Goal: Information Seeking & Learning: Find specific fact

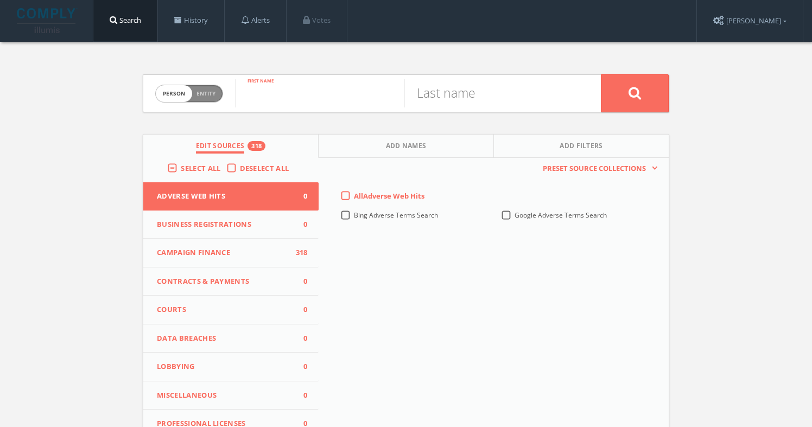
click at [276, 100] on input "text" at bounding box center [319, 93] width 169 height 28
type input "[PERSON_NAME]"
click at [531, 95] on input "text" at bounding box center [489, 93] width 169 height 28
type input "cypress"
click at [601, 74] on button at bounding box center [635, 93] width 68 height 38
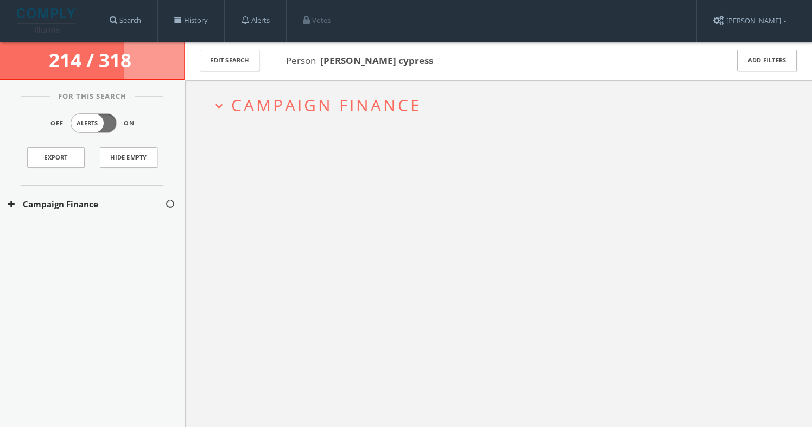
click at [356, 91] on h2 "expand_more Campaign Finance" at bounding box center [499, 105] width 590 height 51
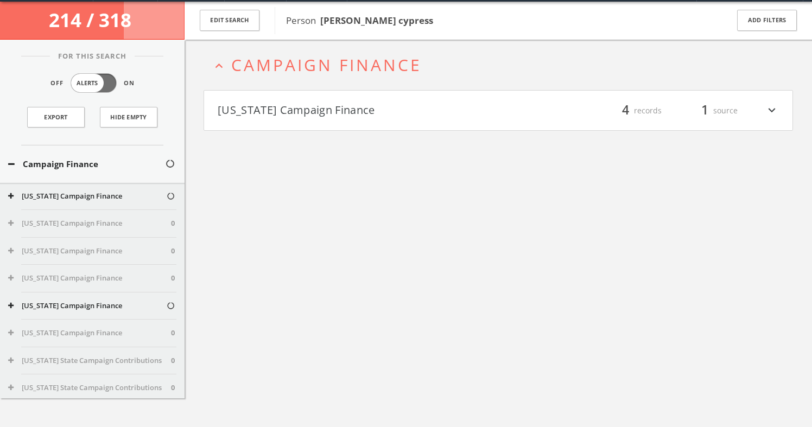
click at [355, 109] on button "[US_STATE] Campaign Finance" at bounding box center [358, 111] width 281 height 18
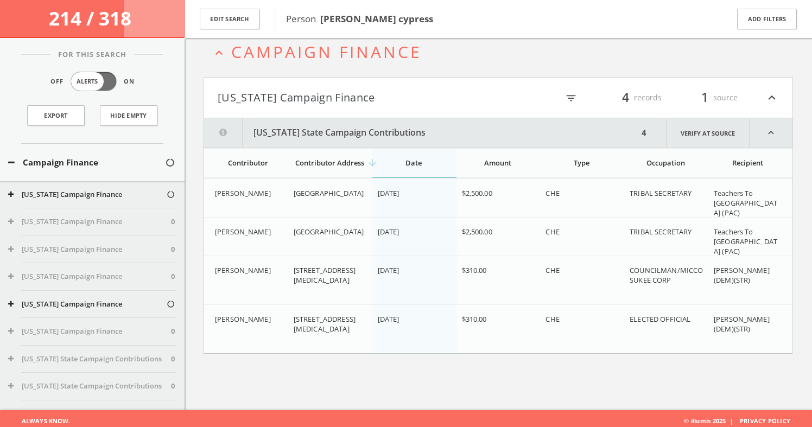
scroll to position [63, 0]
